Goal: Contribute content

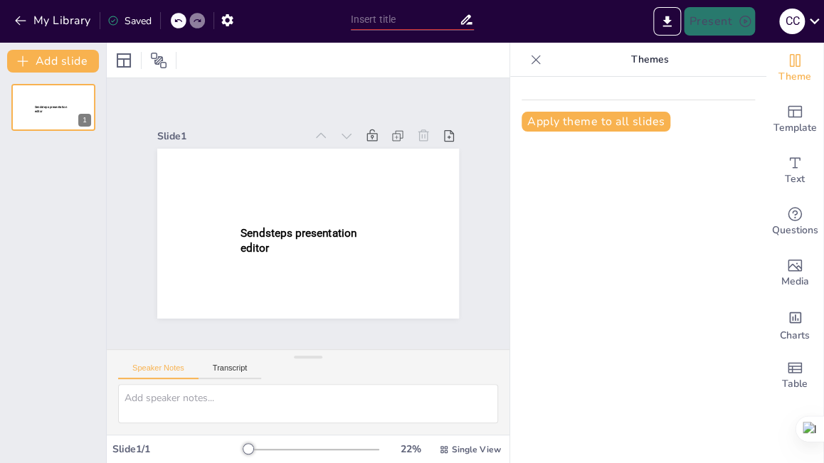
type input "New Sendsteps"
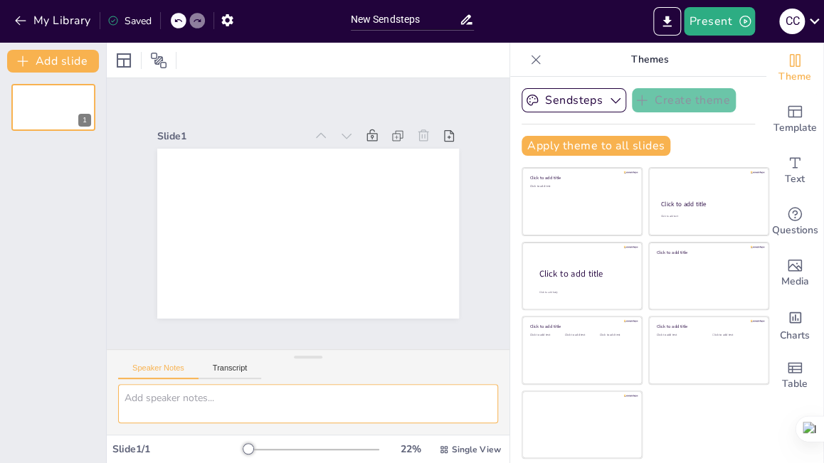
click at [181, 403] on textarea at bounding box center [308, 403] width 380 height 39
paste textarea "Para Seguridad y Salud en el Trabajo (SST): - Identificar y evaluar riesgos. - …"
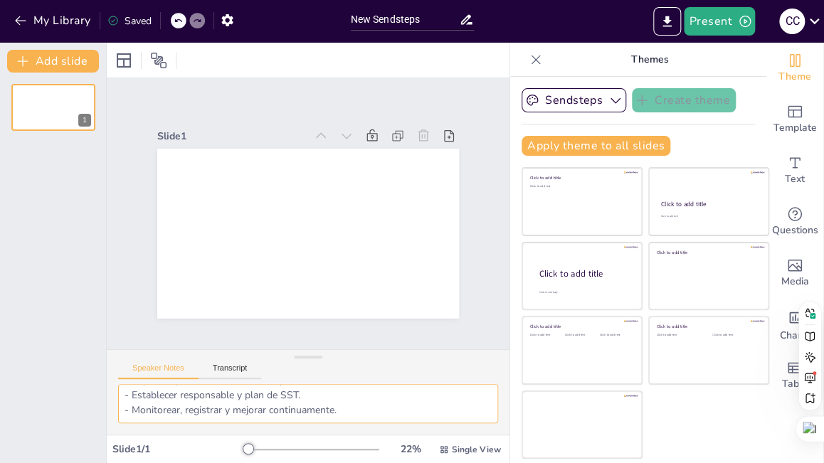
scroll to position [86, 0]
type textarea "Para Seguridad y Salud en el Trabajo (SST): - Identificar y evaluar riesgos. - …"
click at [229, 369] on button "Transcript" at bounding box center [230, 372] width 63 height 16
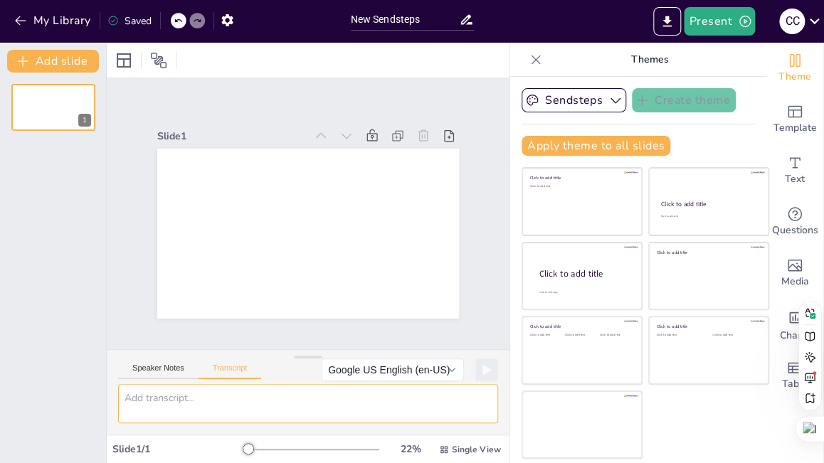
click at [201, 395] on textarea at bounding box center [308, 403] width 380 height 39
paste textarea "Para Seguridad y Salud en el Trabajo (SST): - Identificar y evaluar riesgos. - …"
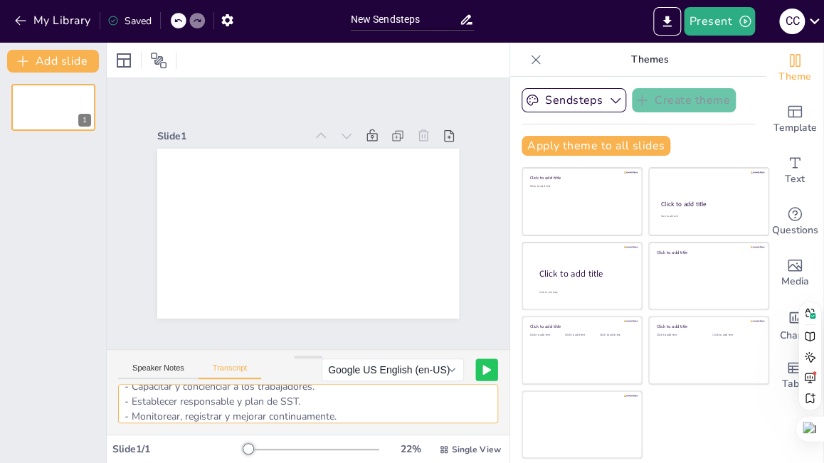
type textarea "Para Seguridad y Salud en el Trabajo (SST): - Identificar y evaluar riesgos. - …"
click at [483, 367] on icon at bounding box center [486, 370] width 7 height 9
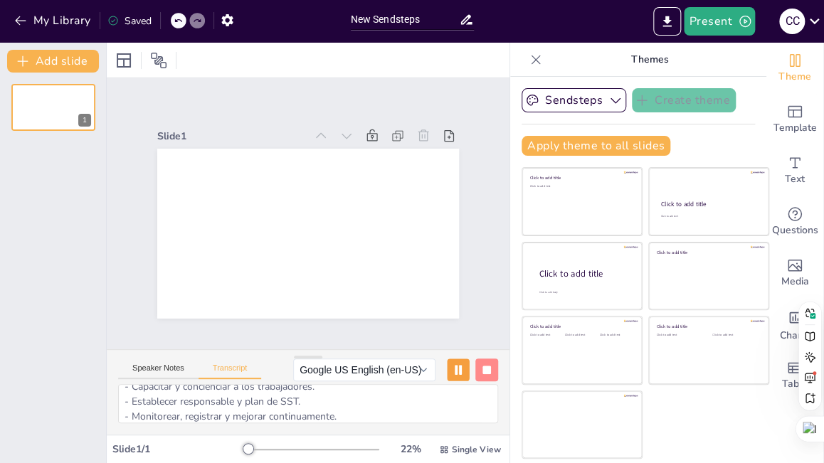
click at [452, 375] on button at bounding box center [458, 370] width 22 height 22
click at [168, 371] on button "Speaker Notes" at bounding box center [158, 372] width 80 height 16
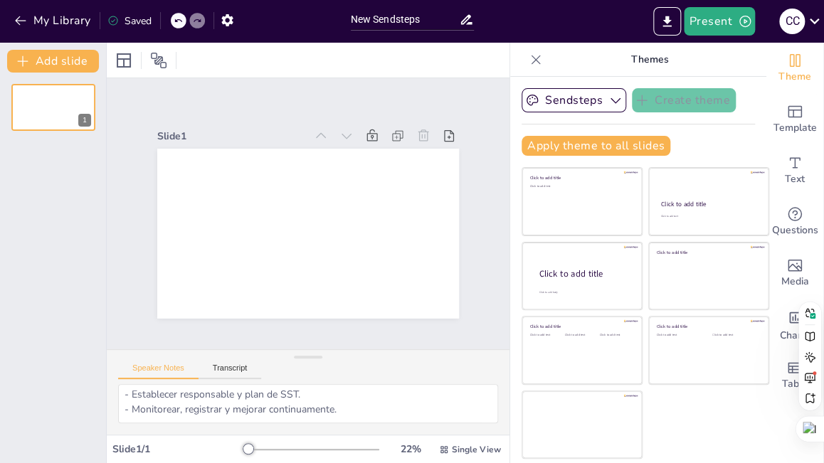
scroll to position [93, 0]
click at [452, 450] on span "Single View" at bounding box center [476, 449] width 49 height 11
click at [452, 449] on span "Single View" at bounding box center [476, 449] width 49 height 11
click at [575, 100] on button "Sendsteps" at bounding box center [574, 100] width 105 height 24
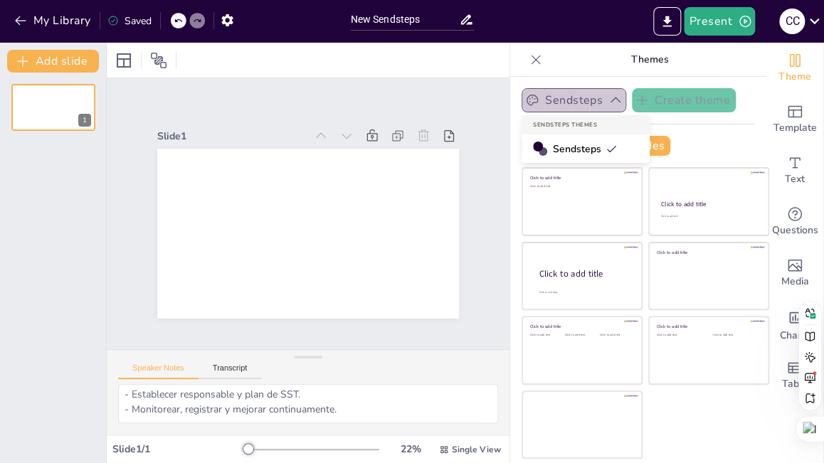
click at [608, 99] on icon "button" at bounding box center [615, 100] width 14 height 14
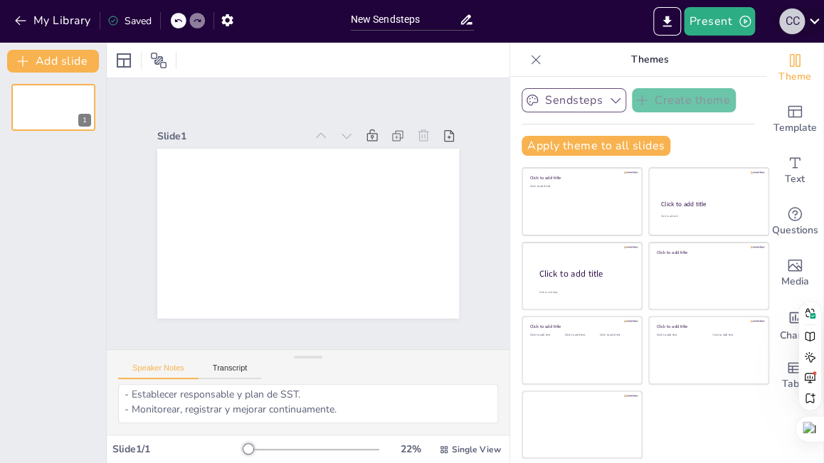
click at [798, 25] on div "C C" at bounding box center [792, 22] width 26 height 26
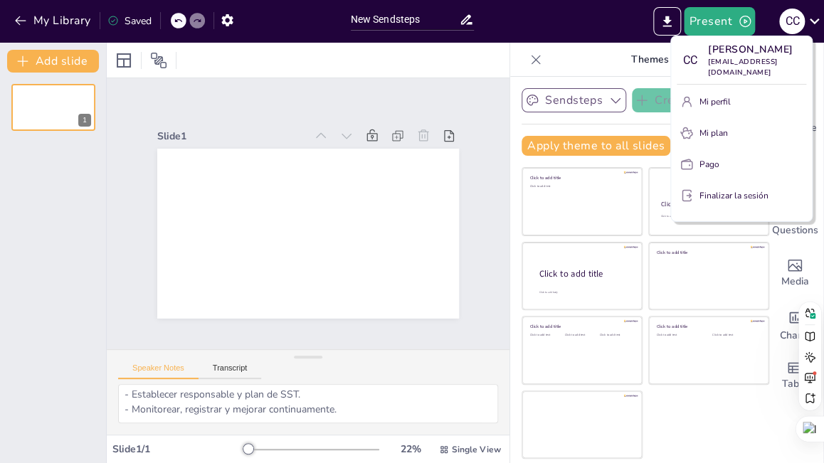
click at [92, 227] on div at bounding box center [412, 231] width 824 height 463
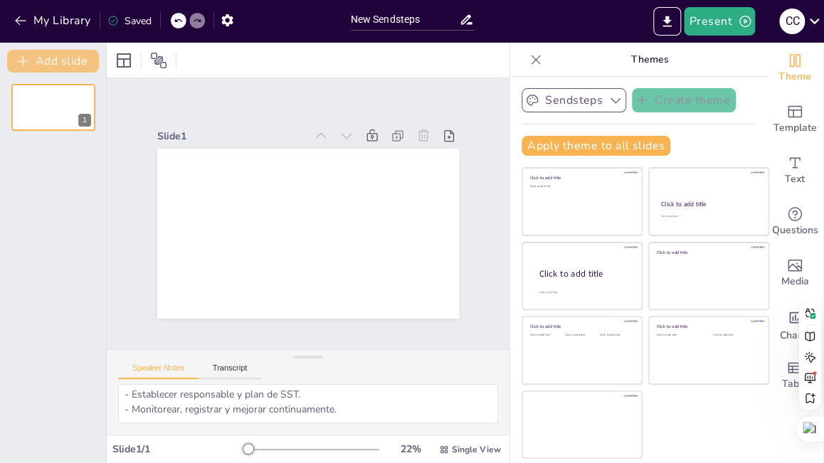
click at [30, 59] on button "Add slide" at bounding box center [53, 61] width 92 height 23
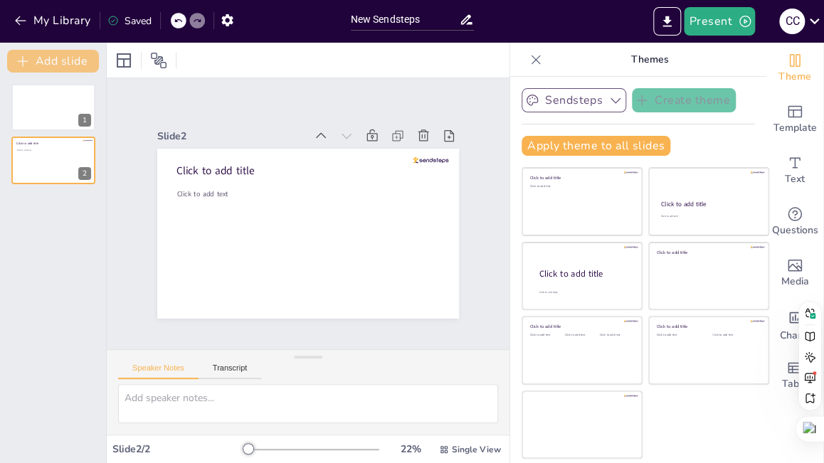
scroll to position [0, 0]
click at [88, 144] on button at bounding box center [83, 149] width 17 height 17
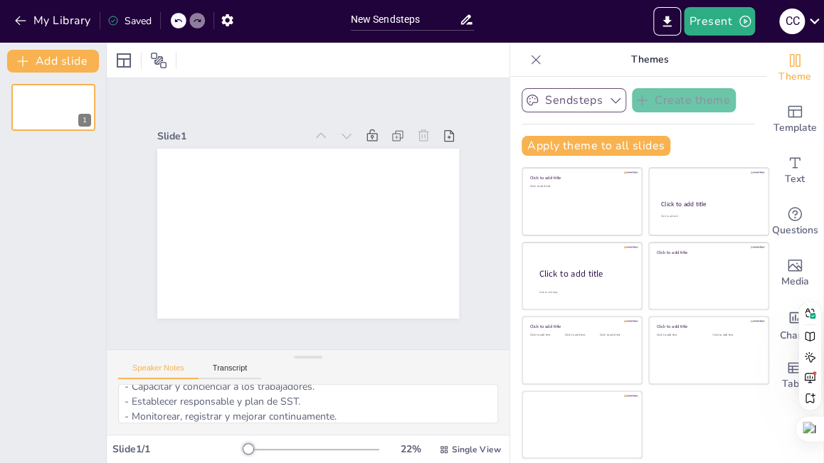
scroll to position [93, 0]
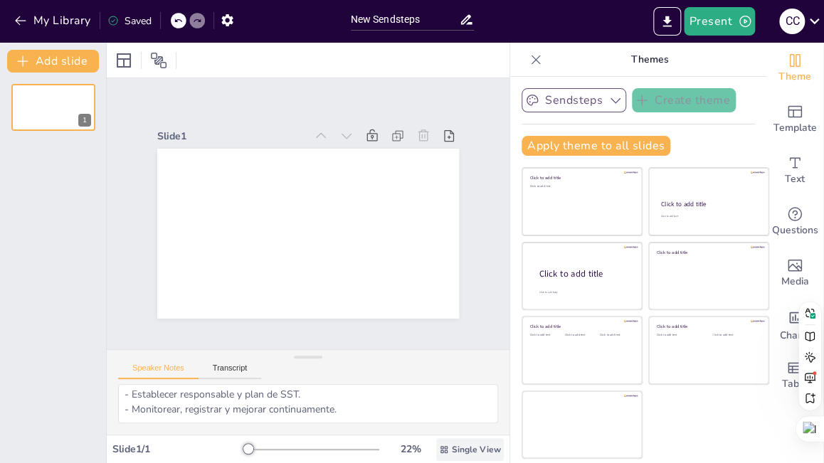
click at [452, 452] on span "Single View" at bounding box center [476, 449] width 49 height 11
click at [453, 421] on sider-trans-text "Vista de lista" at bounding box center [434, 418] width 58 height 14
click at [463, 448] on span "List View" at bounding box center [482, 449] width 38 height 11
click at [457, 394] on sider-trans-text "Visión única" at bounding box center [435, 390] width 53 height 14
click at [407, 450] on div "22 %" at bounding box center [411, 450] width 34 height 14
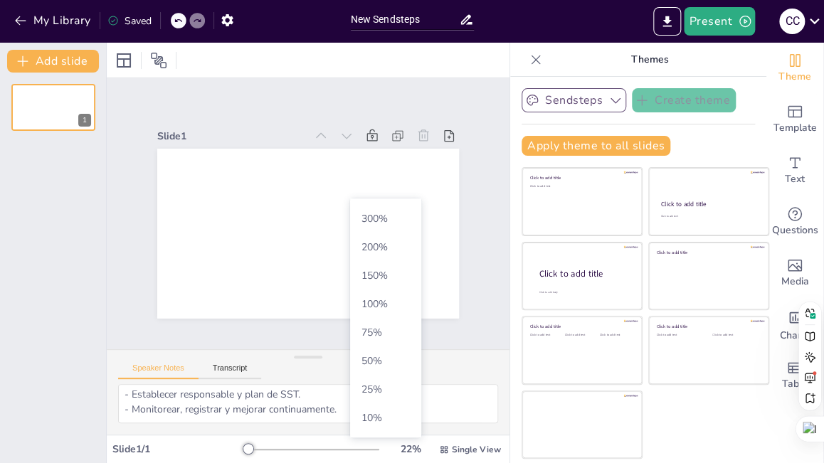
click at [41, 361] on div "1" at bounding box center [53, 268] width 106 height 391
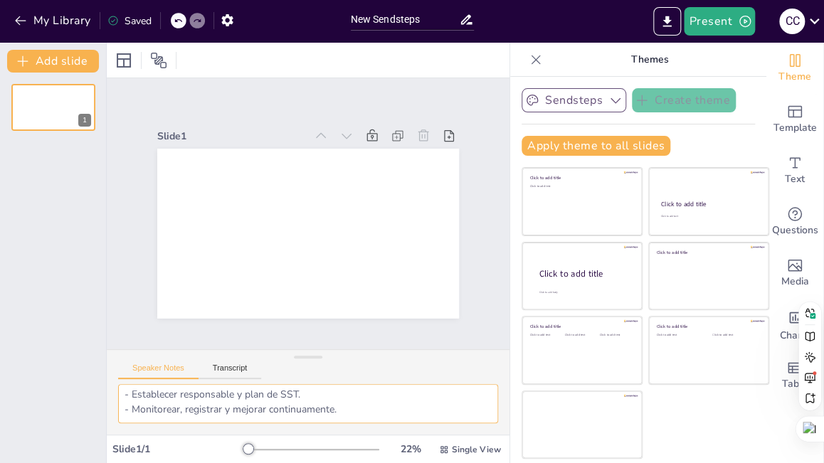
click at [379, 399] on textarea "Para Seguridad y Salud en el Trabajo (SST): - Identificar y evaluar riesgos. - …" at bounding box center [308, 403] width 380 height 39
type textarea "Para Seguridad y Salud en el Trabajo (SST): - Identificar y evaluar riesgos. - …"
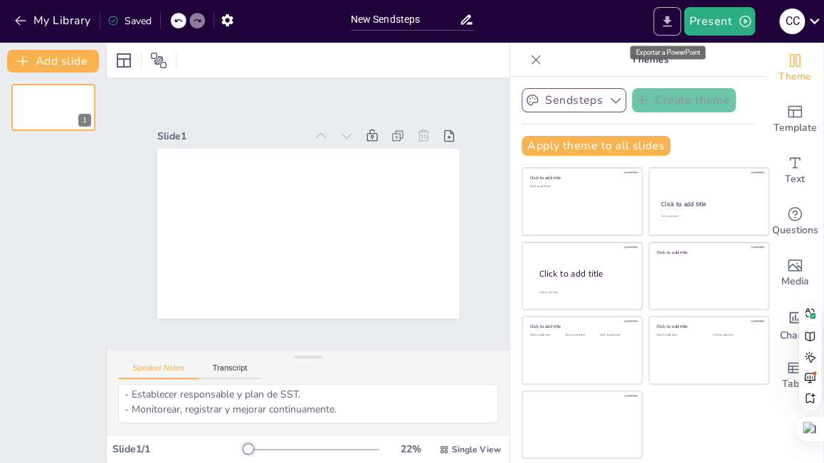
click at [674, 25] on icon "Export to PowerPoint" at bounding box center [667, 21] width 15 height 15
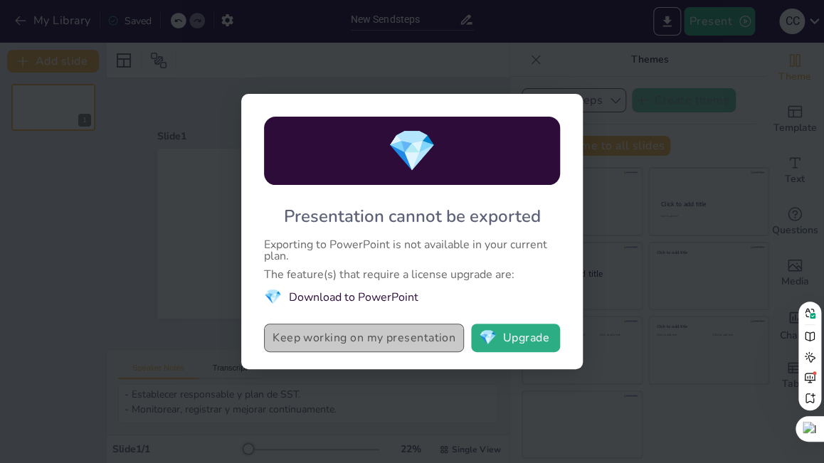
click at [441, 332] on button "Keep working on my presentation" at bounding box center [364, 338] width 200 height 28
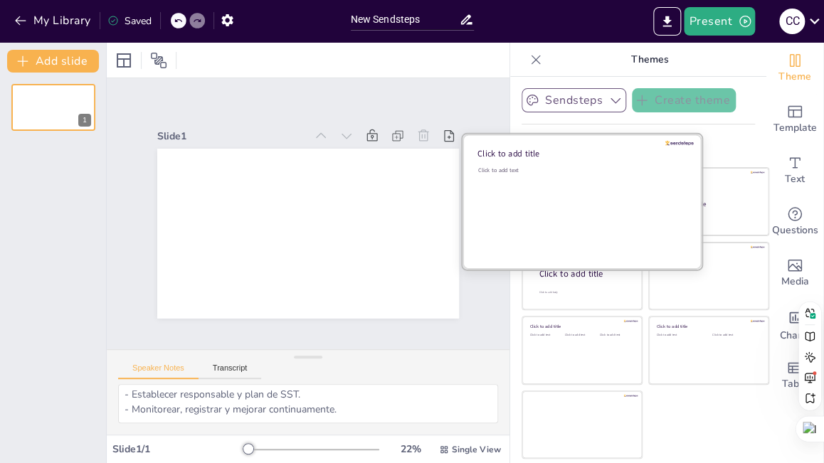
click at [556, 184] on div "Click to add text" at bounding box center [580, 211] width 204 height 88
